Goal: Transaction & Acquisition: Purchase product/service

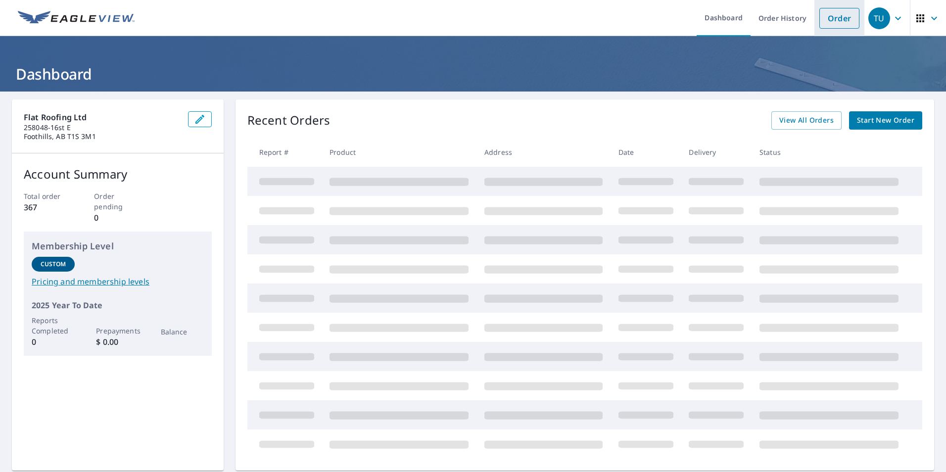
click at [832, 17] on link "Order" at bounding box center [839, 18] width 40 height 21
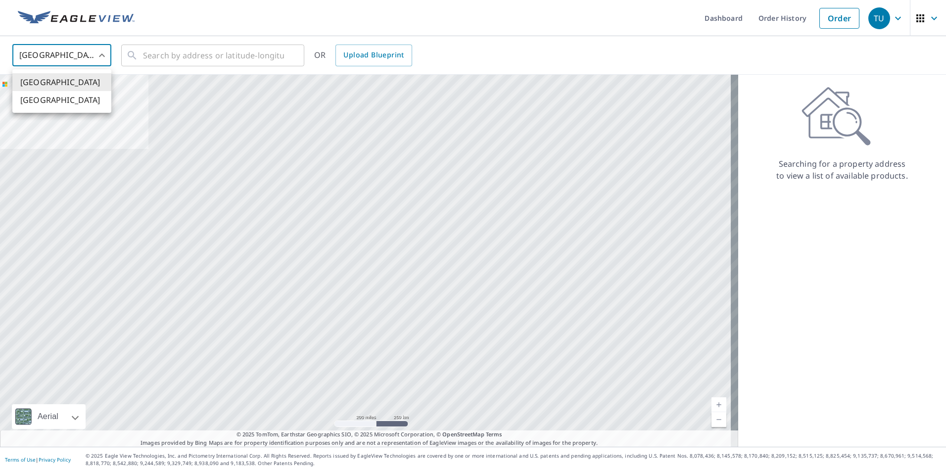
click at [102, 60] on body "TU TU Dashboard Order History Order TU United States US ​ ​ OR Upload Blueprint…" at bounding box center [473, 236] width 946 height 472
click at [99, 99] on li "[GEOGRAPHIC_DATA]" at bounding box center [61, 100] width 99 height 18
type input "CA"
click at [148, 54] on input "text" at bounding box center [213, 56] width 141 height 28
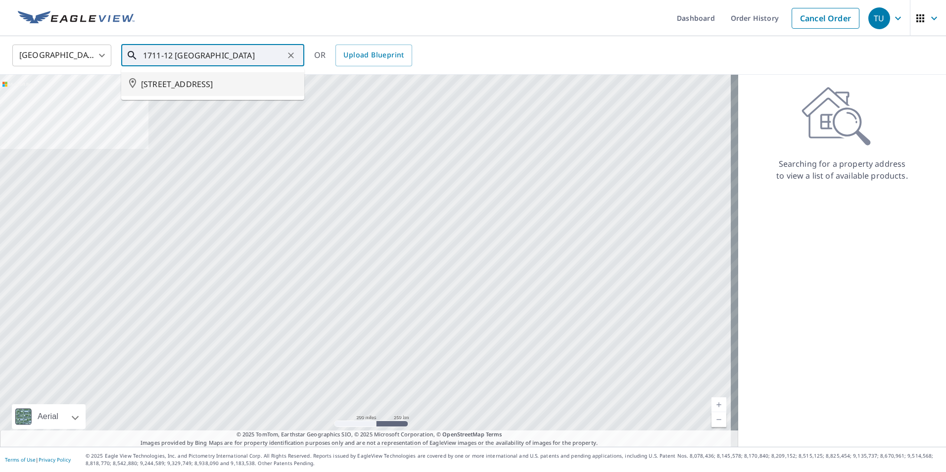
click at [207, 89] on span "[STREET_ADDRESS]" at bounding box center [218, 84] width 155 height 12
type input "[STREET_ADDRESS]"
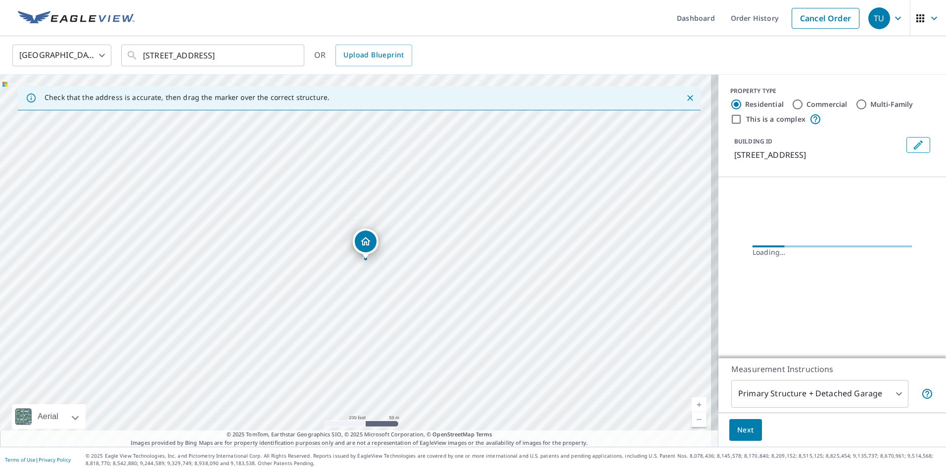
click at [692, 404] on link "Current Level 17, Zoom In" at bounding box center [698, 404] width 15 height 15
click at [692, 404] on link "Current Level 18, Zoom In" at bounding box center [698, 404] width 15 height 15
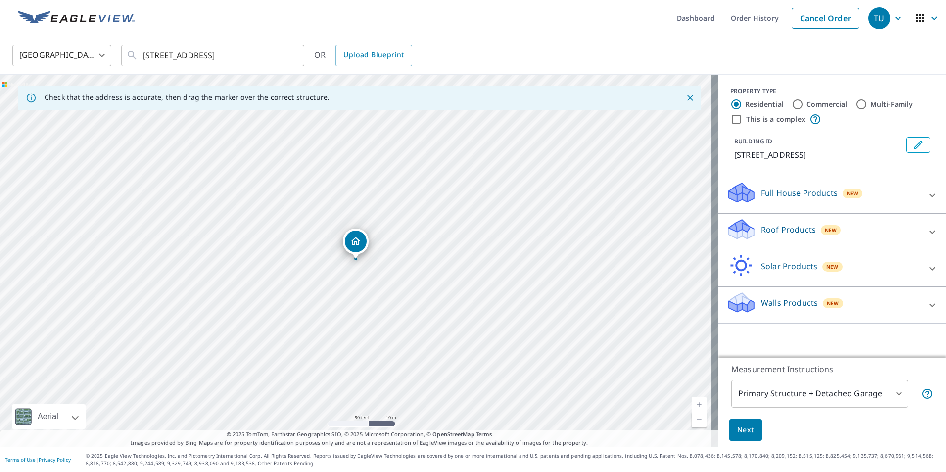
click at [691, 405] on link "Current Level 19, Zoom In" at bounding box center [698, 404] width 15 height 15
click at [691, 405] on link "Current Level 20, Zoom In Disabled" at bounding box center [698, 404] width 15 height 15
drag, startPoint x: 357, startPoint y: 242, endPoint x: 371, endPoint y: 230, distance: 18.7
click at [694, 401] on link "Current Level 20, Zoom In Disabled" at bounding box center [698, 404] width 15 height 15
drag, startPoint x: 356, startPoint y: 238, endPoint x: 351, endPoint y: 216, distance: 22.2
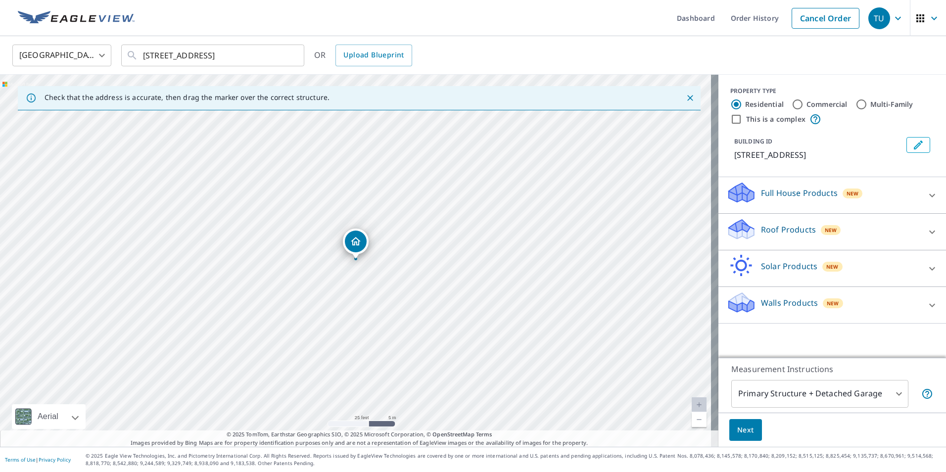
click at [738, 227] on icon at bounding box center [740, 226] width 25 height 12
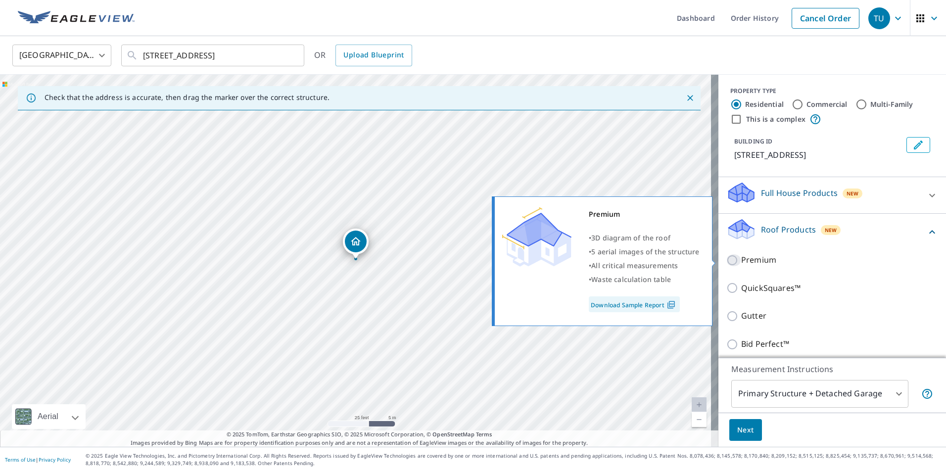
click at [726, 260] on input "Premium" at bounding box center [733, 260] width 15 height 12
checkbox input "true"
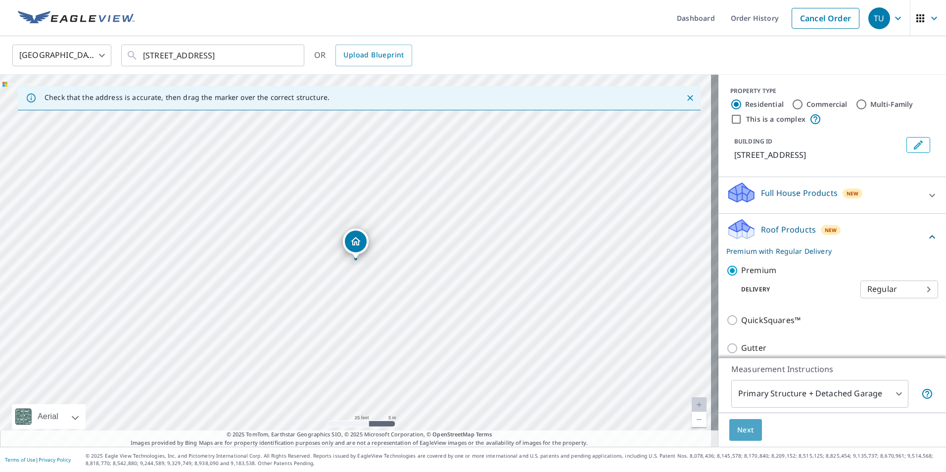
click at [737, 428] on span "Next" at bounding box center [745, 430] width 17 height 12
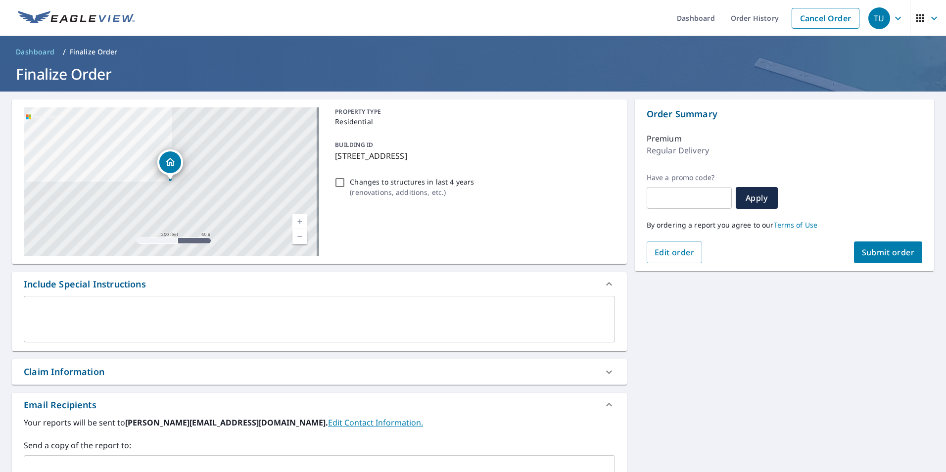
click at [870, 249] on span "Submit order" at bounding box center [888, 252] width 53 height 11
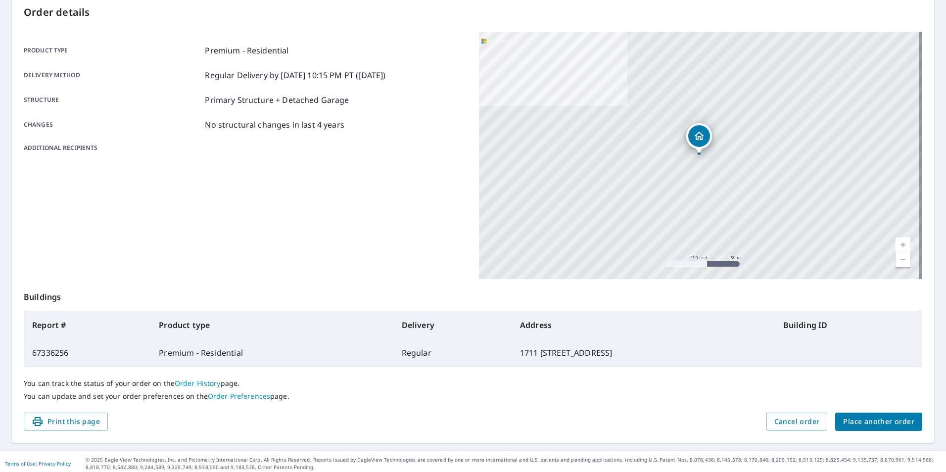
scroll to position [108, 0]
drag, startPoint x: 98, startPoint y: 416, endPoint x: 59, endPoint y: 417, distance: 39.6
click at [100, 416] on button "Print this page" at bounding box center [66, 420] width 84 height 18
